Goal: Submit feedback/report problem

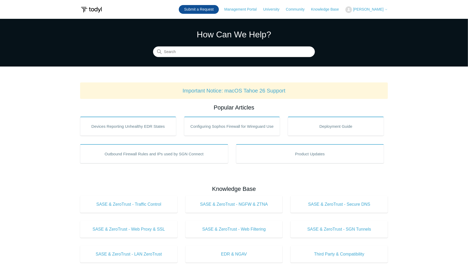
click at [196, 10] on link "Submit a Request" at bounding box center [199, 9] width 40 height 9
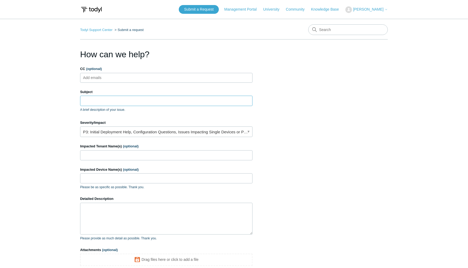
click at [85, 100] on input "Subject" at bounding box center [166, 101] width 172 height 10
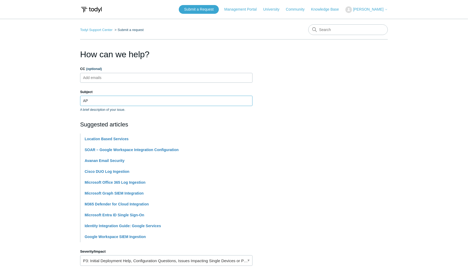
type input "A"
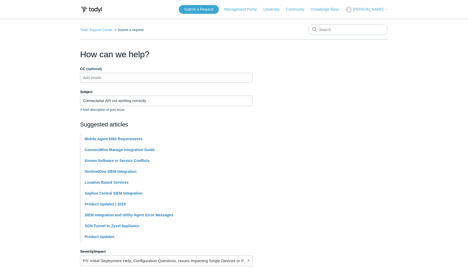
click at [356, 89] on section "How can we help? CC (optional) Add emails Subject Connectwise API not working c…" at bounding box center [233, 234] width 307 height 373
click at [105, 101] on input "Connectwise API not working correctly" at bounding box center [166, 101] width 172 height 10
click at [123, 101] on input "Connectwise Manage API not working correctly" at bounding box center [166, 101] width 172 height 10
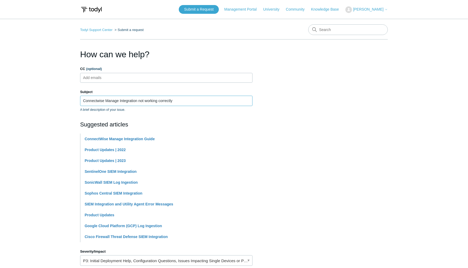
type input "Connectwise Manage Integration not working correctly"
click at [401, 83] on main "Todyl Support Center Submit a request How can we help? CC (optional) Add emails…" at bounding box center [234, 220] width 468 height 402
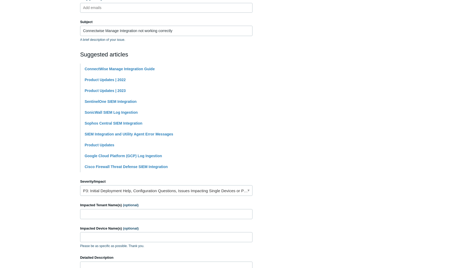
scroll to position [116, 0]
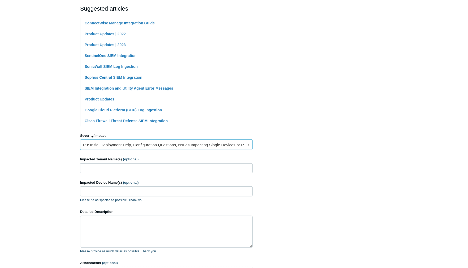
click at [249, 144] on link "P3: Initial Deployment Help, Configuration Questions, Issues Impacting Single D…" at bounding box center [166, 144] width 172 height 11
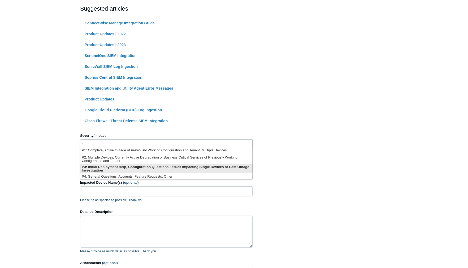
click at [102, 170] on li "P3: Initial Deployment Help, Configuration Questions, Issues Impacting Single D…" at bounding box center [166, 169] width 172 height 10
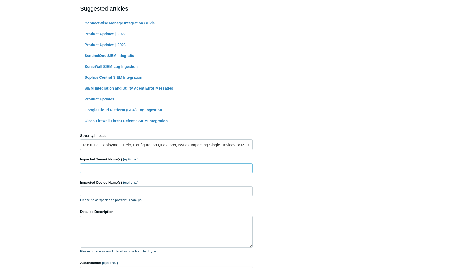
click at [99, 169] on input "Impacted Tenant Name(s) (optional)" at bounding box center [166, 168] width 172 height 10
click at [353, 161] on section "How can we help? CC (optional) Add emails Subject Connectwise Manage Integratio…" at bounding box center [233, 118] width 307 height 373
click at [100, 221] on textarea "Detailed Description" at bounding box center [166, 232] width 172 height 32
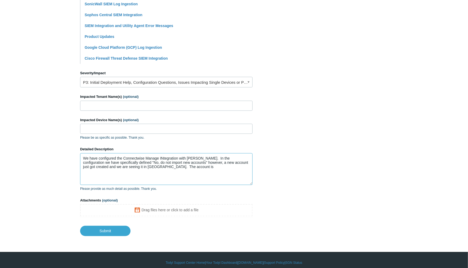
scroll to position [183, 0]
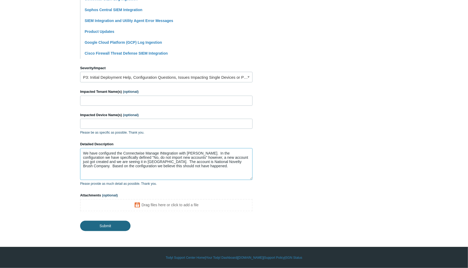
type textarea "We have configured the Connectwise Manage INtegration with [PERSON_NAME]. In th…"
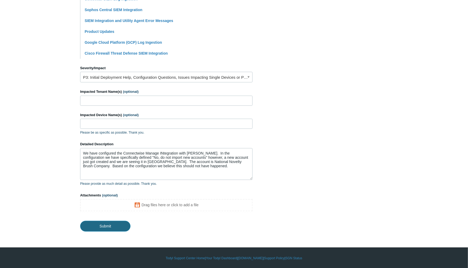
click at [105, 226] on input "Submit" at bounding box center [105, 226] width 50 height 11
